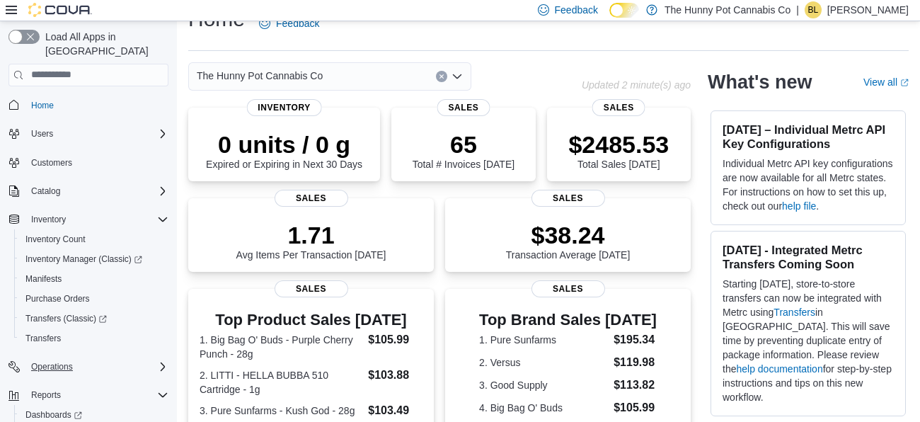
scroll to position [44, 0]
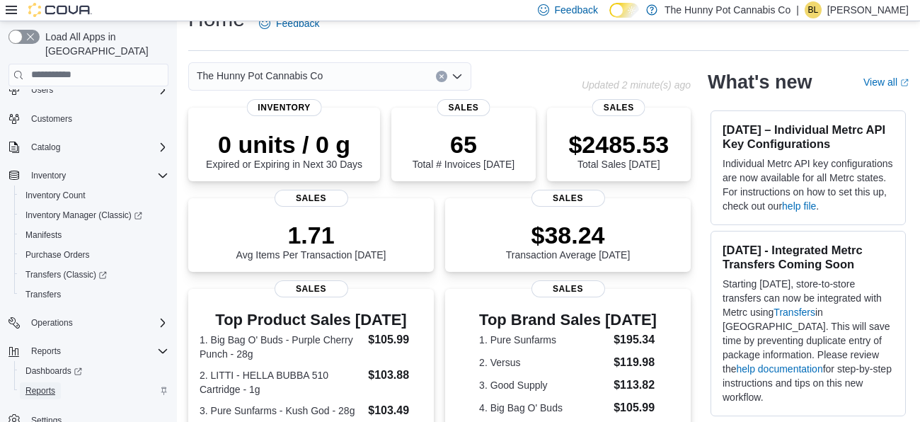
click at [37, 385] on span "Reports" at bounding box center [40, 390] width 30 height 11
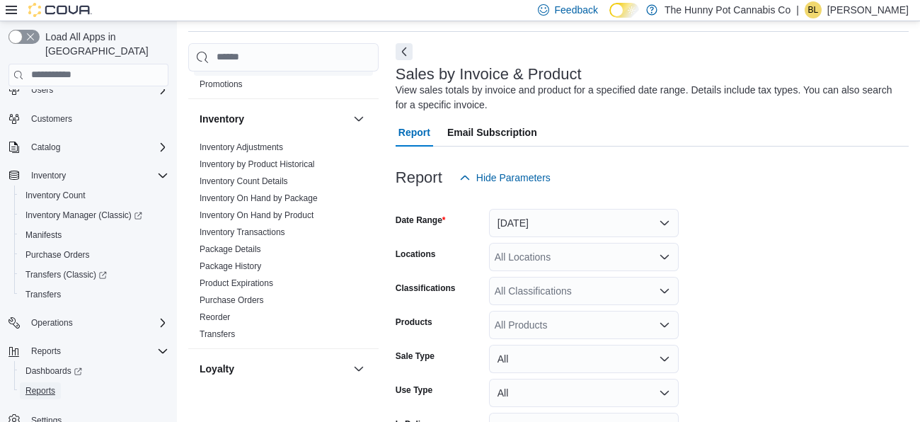
scroll to position [213, 0]
click at [523, 219] on button "Yesterday" at bounding box center [584, 223] width 190 height 28
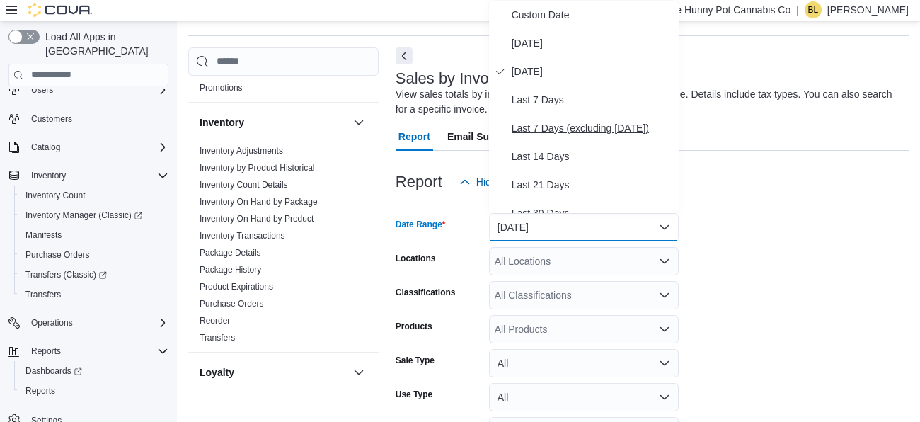
scroll to position [212, 0]
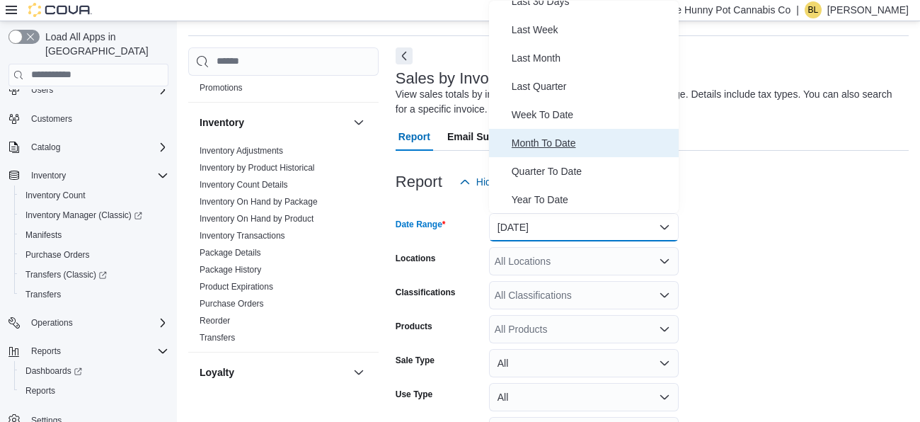
click at [536, 141] on span "Month To Date" at bounding box center [591, 142] width 161 height 17
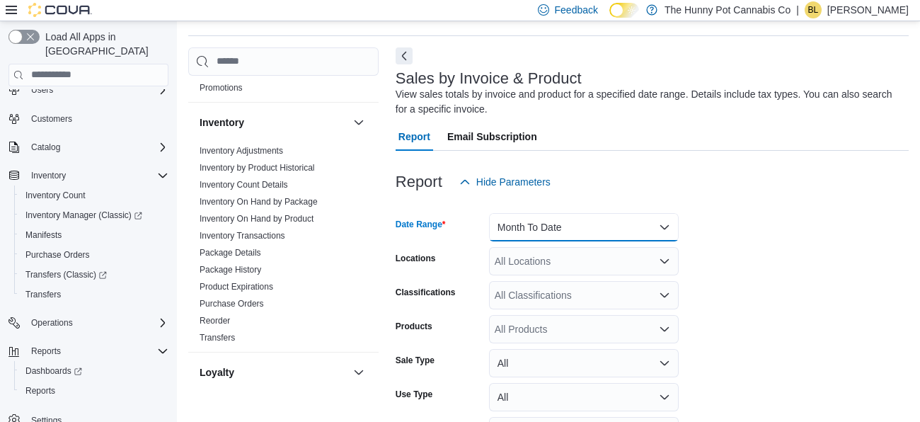
click at [522, 234] on button "Month To Date" at bounding box center [584, 227] width 190 height 28
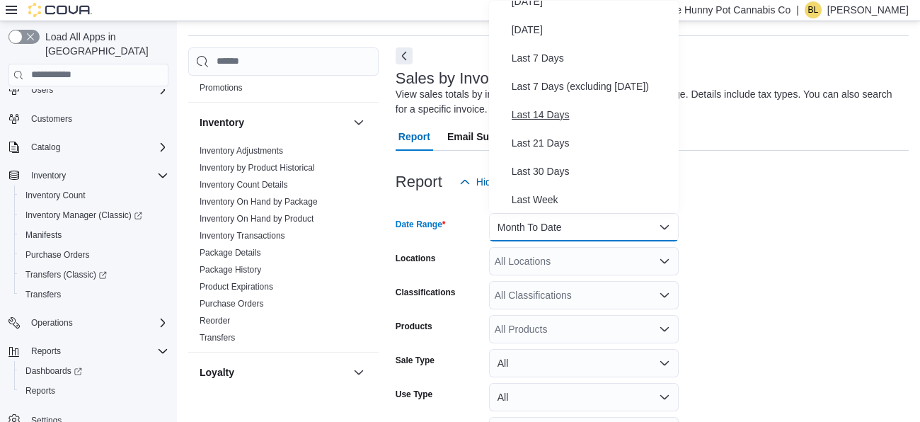
scroll to position [42, 0]
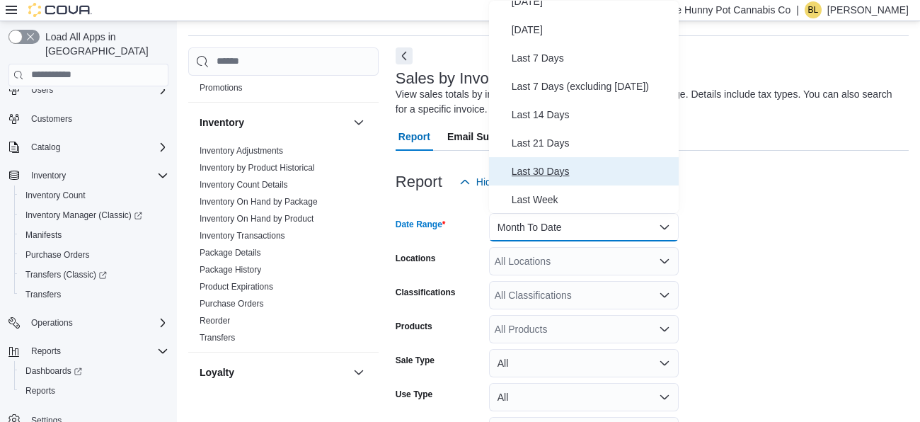
click at [552, 167] on span "Last 30 Days" at bounding box center [591, 171] width 161 height 17
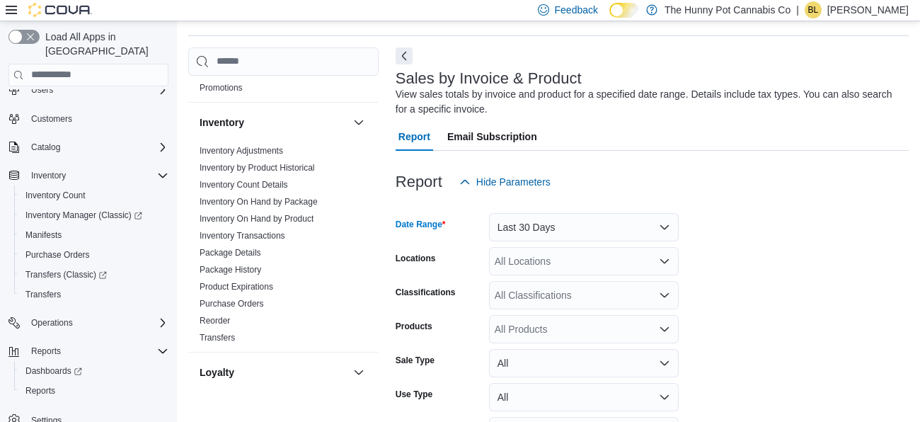
click at [535, 257] on div "All Locations" at bounding box center [584, 261] width 190 height 28
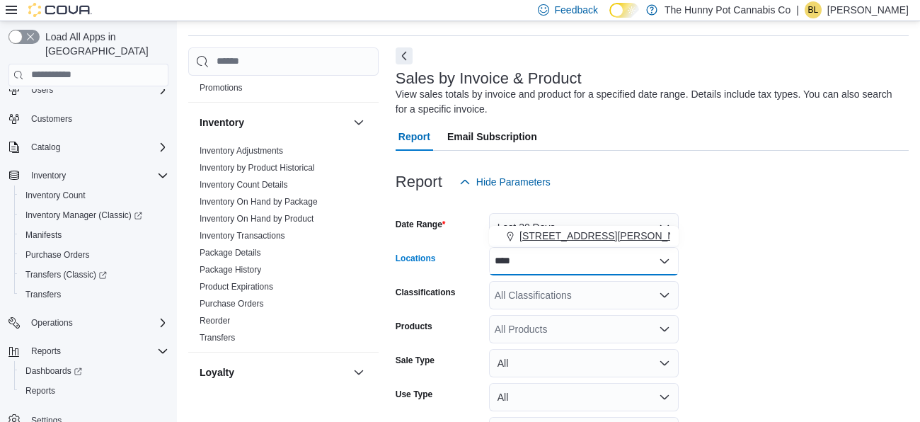
type input "****"
click at [552, 236] on span "6161 Thorold Stone Rd" at bounding box center [609, 235] width 180 height 14
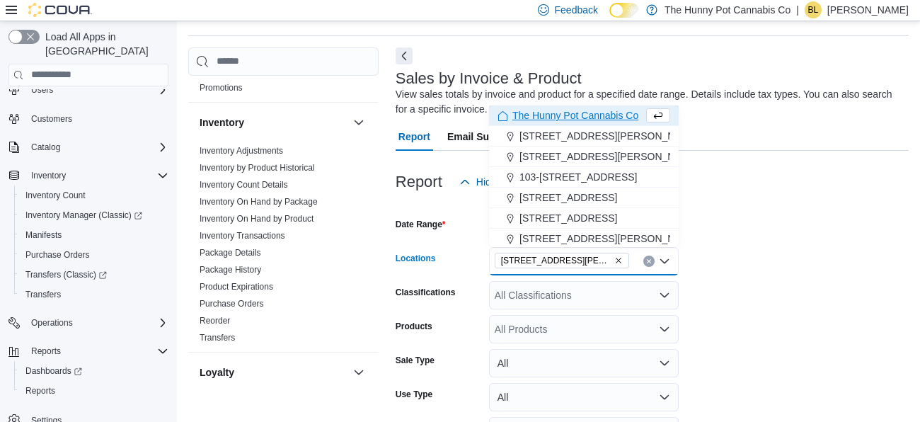
click at [729, 254] on form "Date Range Last 30 Days Locations 6161 Thorold Stone Rd Combo box. Selected. 61…" at bounding box center [651, 374] width 513 height 357
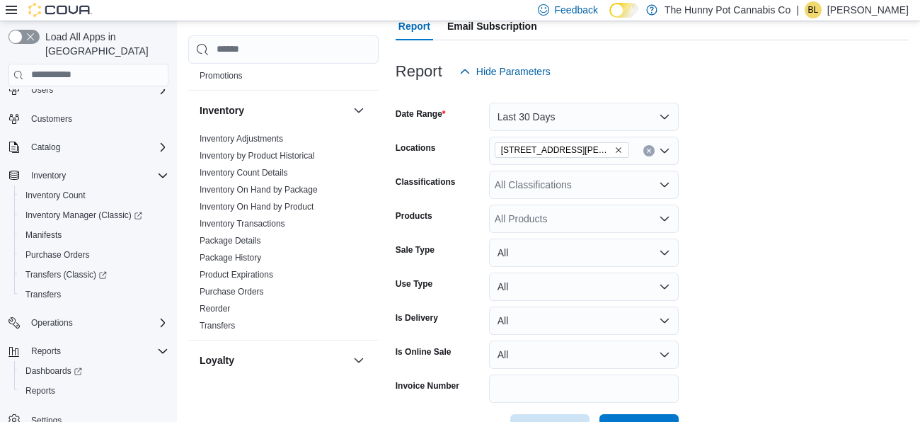
scroll to position [158, 0]
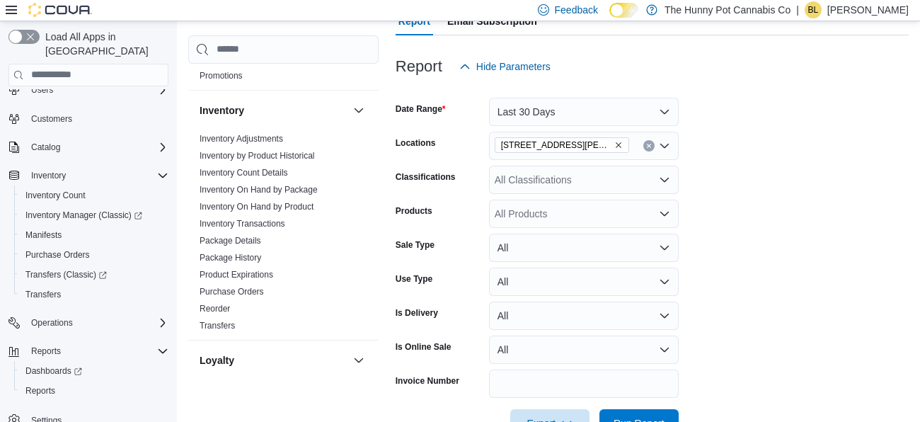
click at [569, 215] on div "All Products" at bounding box center [584, 213] width 190 height 28
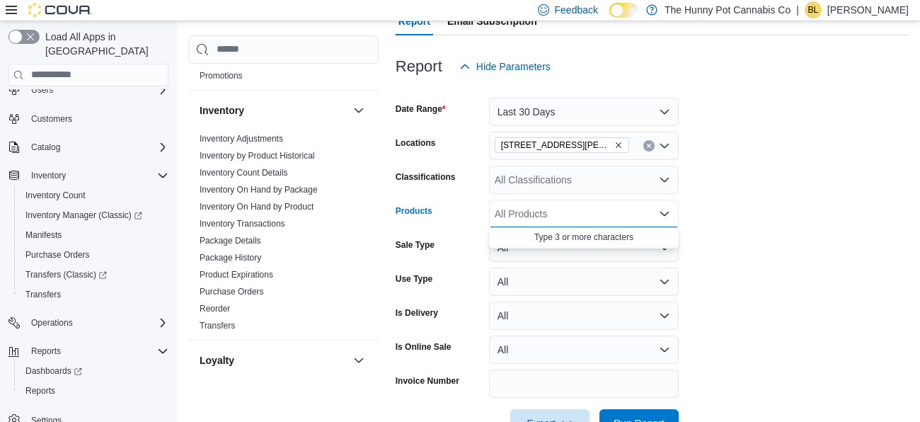
click at [761, 223] on form "Date Range Last 30 Days Locations 6161 Thorold Stone Rd Classifications All Cla…" at bounding box center [651, 259] width 513 height 357
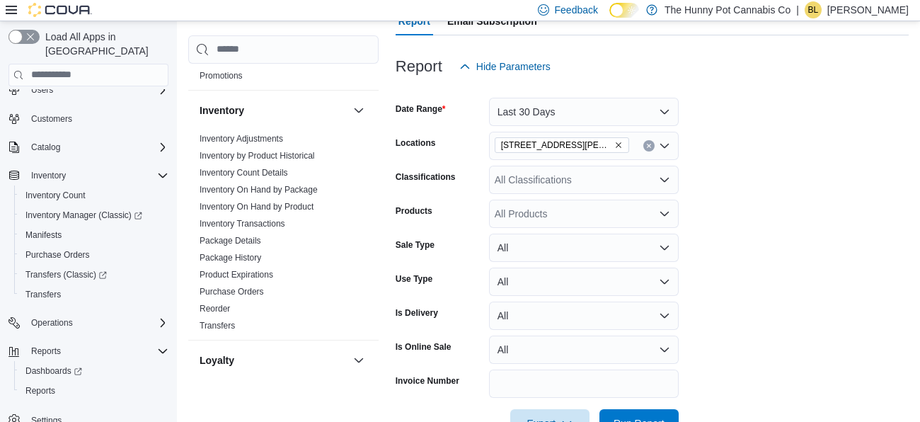
click at [612, 214] on div "All Products" at bounding box center [584, 213] width 190 height 28
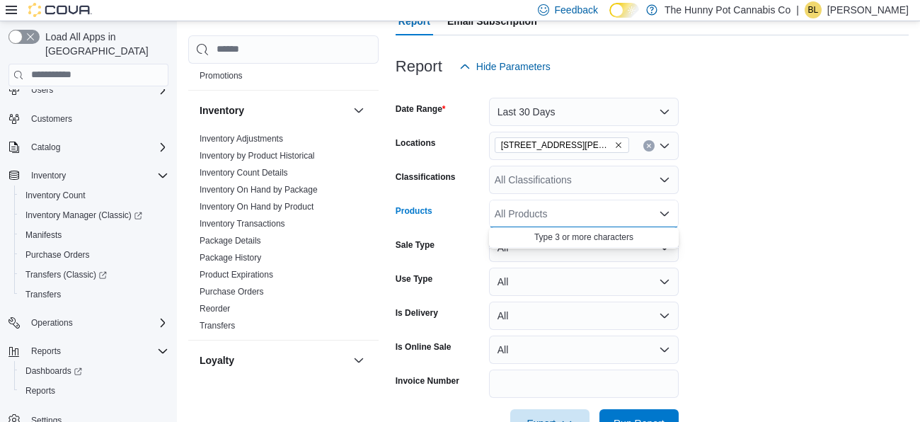
click at [612, 214] on div "All Products Combo box. Selected. Combo box input. All Products. Type some text…" at bounding box center [584, 213] width 190 height 28
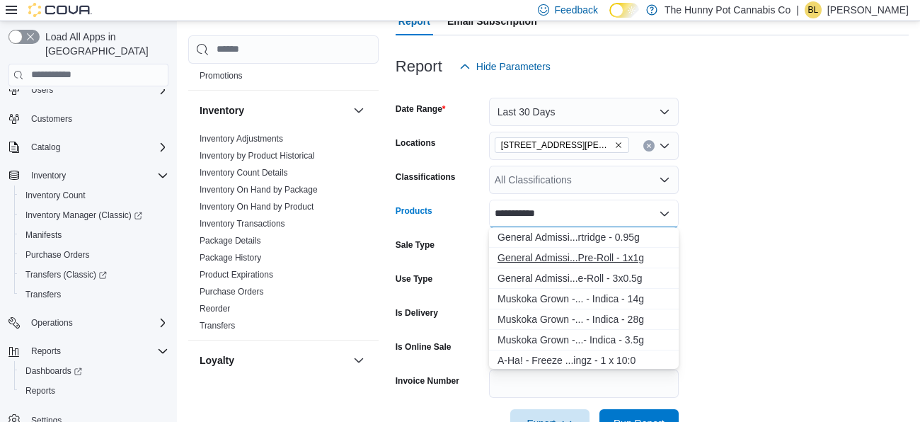
type input "**********"
click at [569, 257] on div "General Admissi...Pre-Roll - 1x1g" at bounding box center [583, 257] width 173 height 14
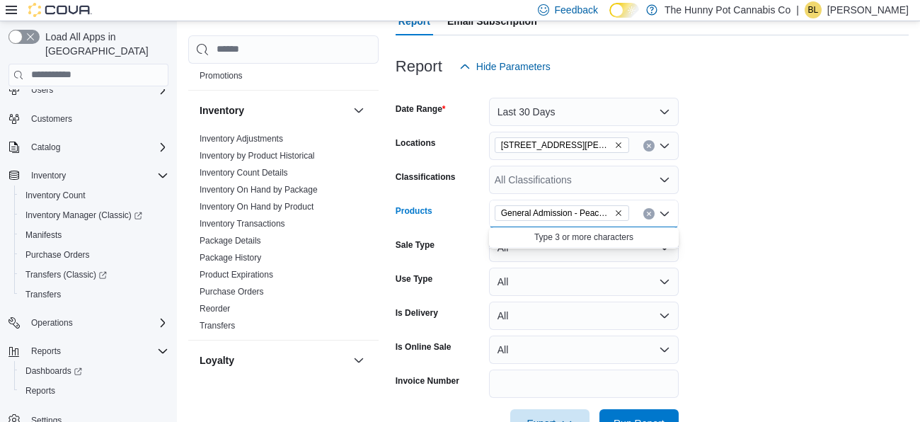
click at [708, 248] on form "Date Range Last 30 Days Locations 6161 Thorold Stone Rd Classifications All Cla…" at bounding box center [651, 259] width 513 height 357
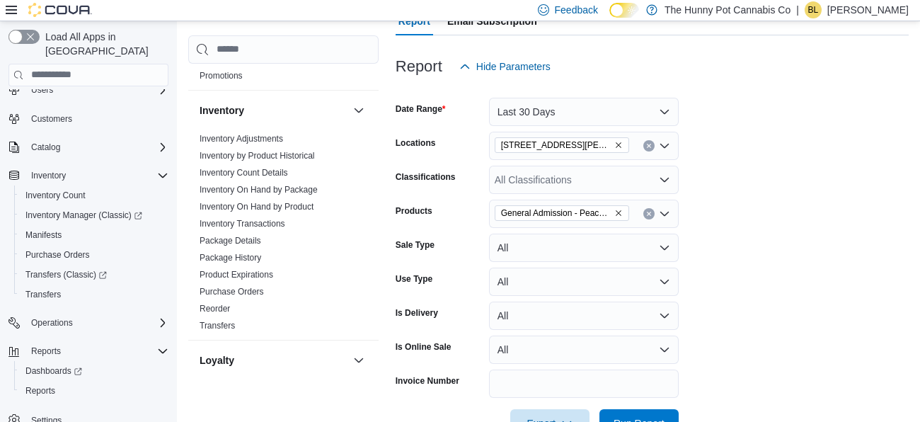
scroll to position [201, 0]
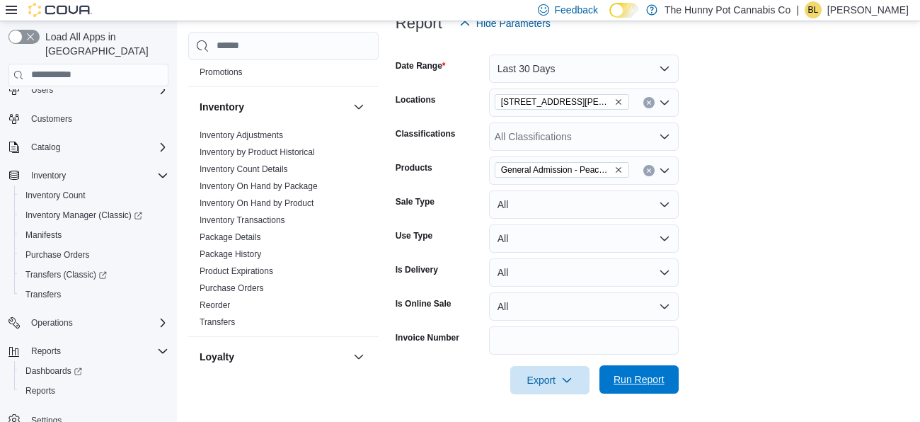
click at [632, 381] on span "Run Report" at bounding box center [638, 379] width 51 height 14
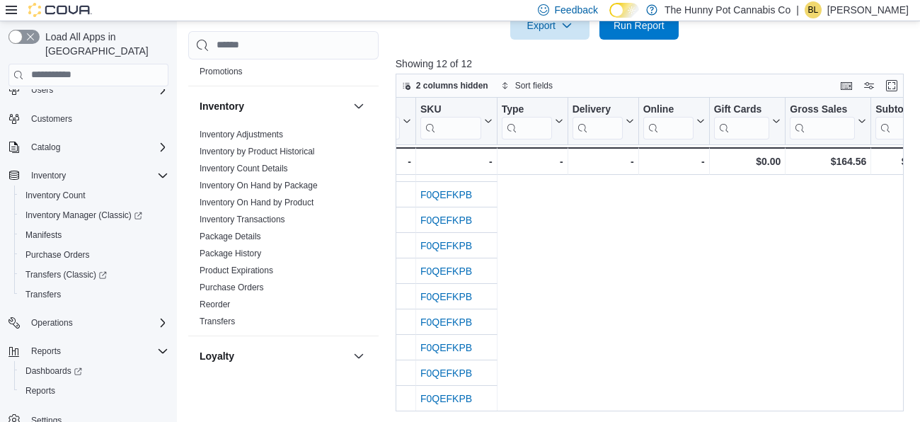
scroll to position [69, 0]
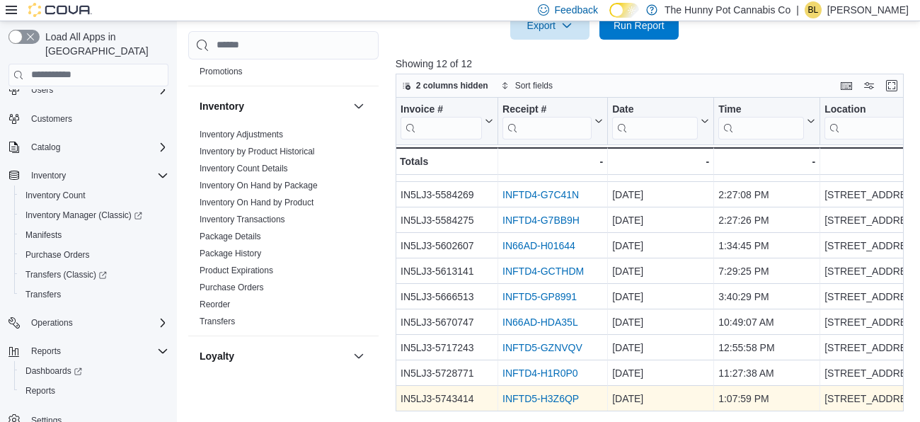
click at [540, 397] on link "INFTD5-H3Z6QP" at bounding box center [540, 398] width 76 height 11
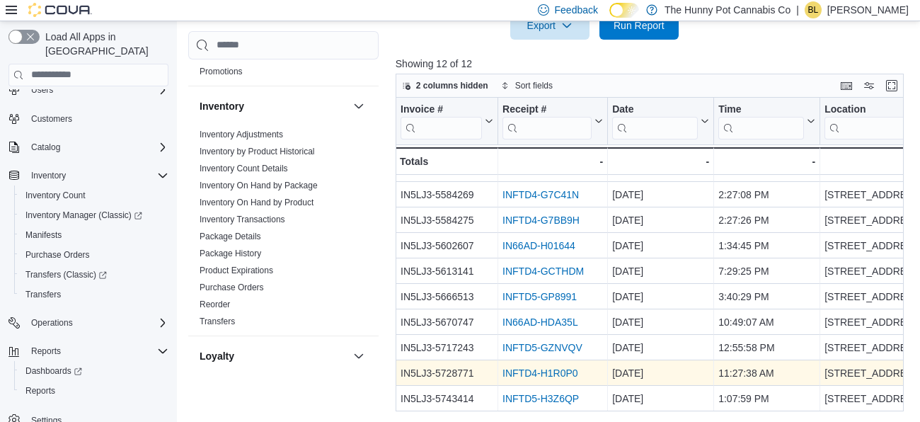
click at [539, 373] on link "INFTD4-H1R0P0" at bounding box center [540, 372] width 76 height 11
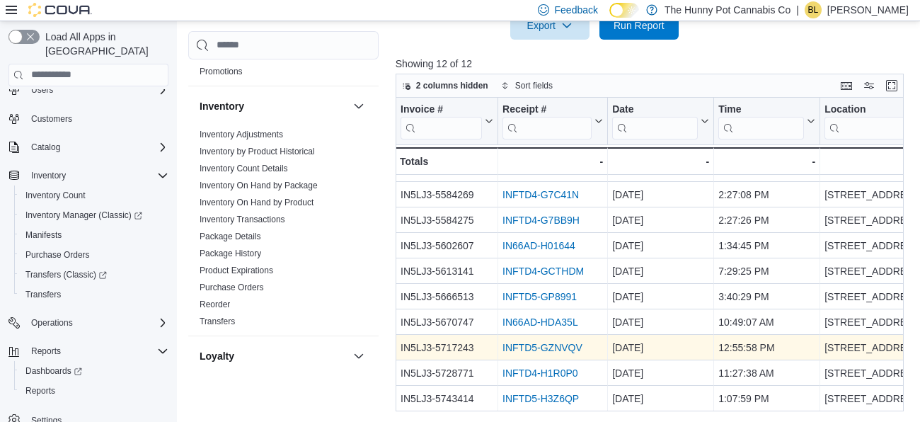
click at [529, 346] on link "INFTD5-GZNVQV" at bounding box center [542, 347] width 80 height 11
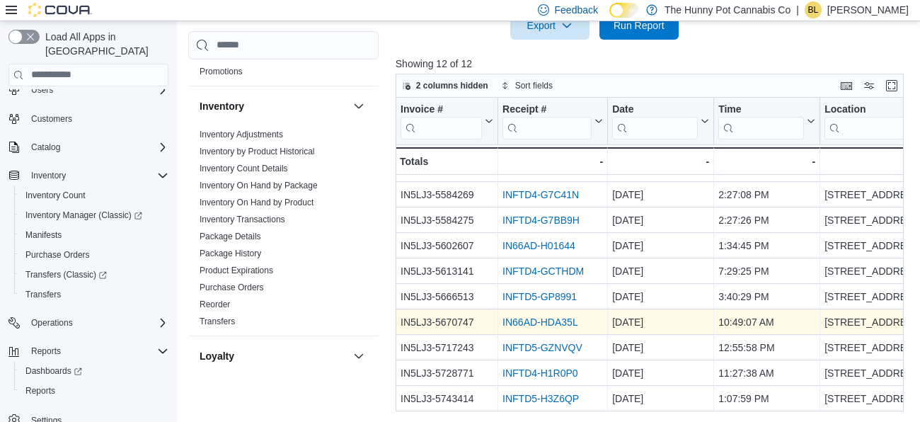
click at [537, 320] on link "IN66AD-HDA35L" at bounding box center [540, 321] width 76 height 11
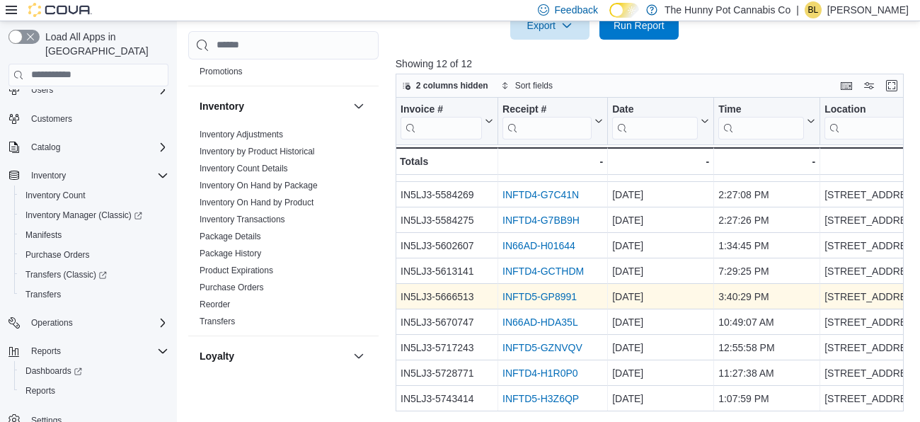
click at [526, 291] on link "INFTD5-GP8991" at bounding box center [539, 296] width 74 height 11
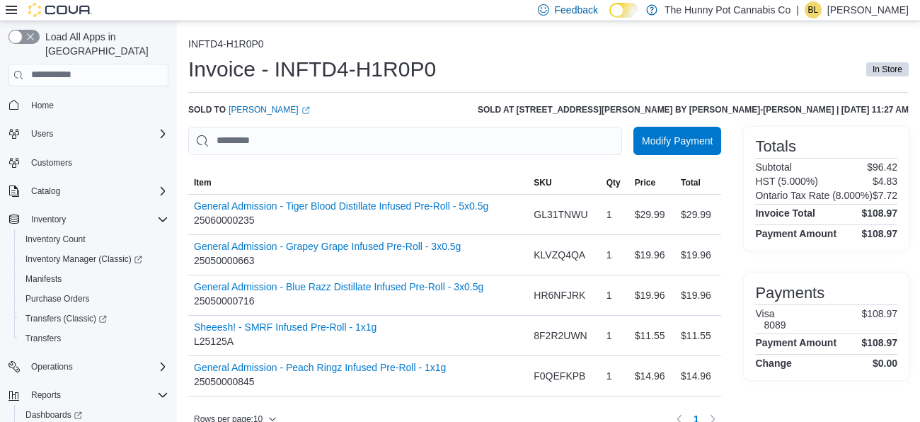
scroll to position [16, 0]
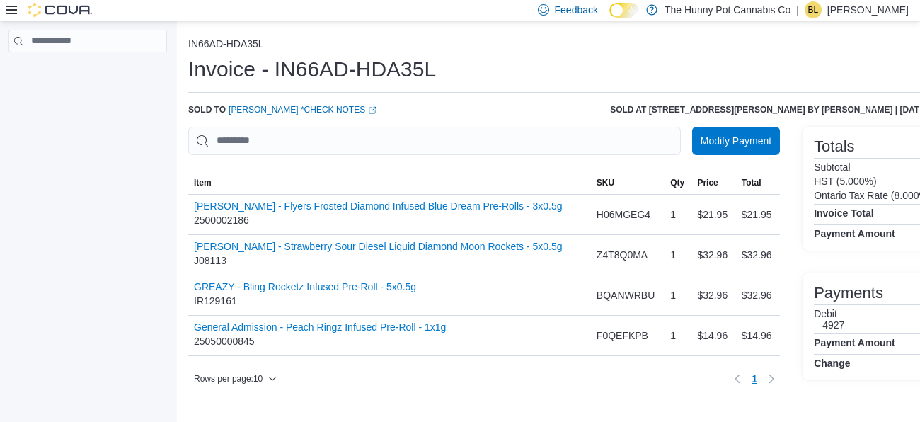
click at [857, 104] on h6 "Sold at [STREET_ADDRESS][PERSON_NAME] by [PERSON_NAME] | [DATE] 10:49 AM" at bounding box center [788, 109] width 357 height 11
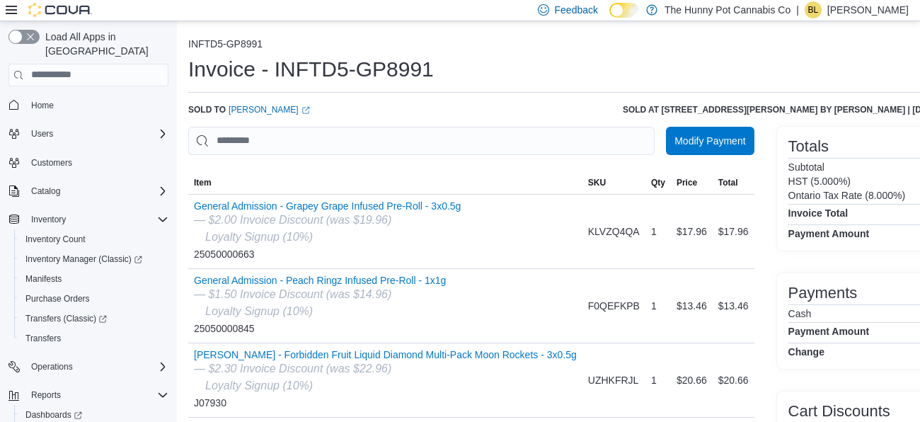
scroll to position [28, 0]
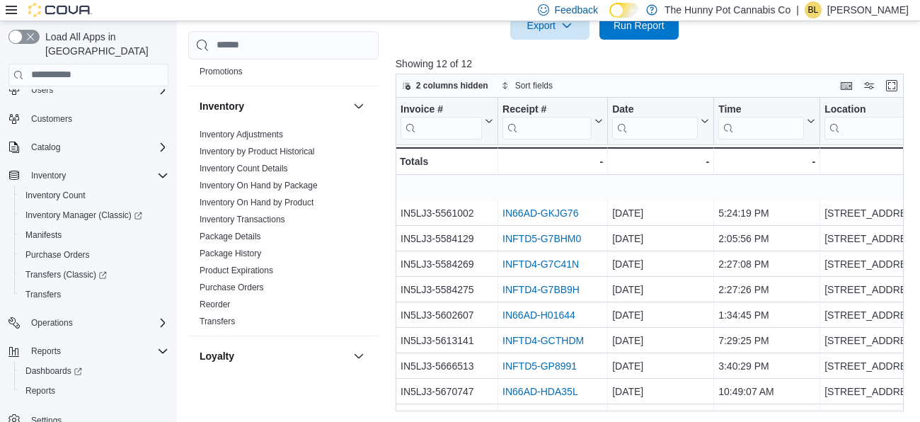
scroll to position [69, 0]
